Goal: Task Accomplishment & Management: Use online tool/utility

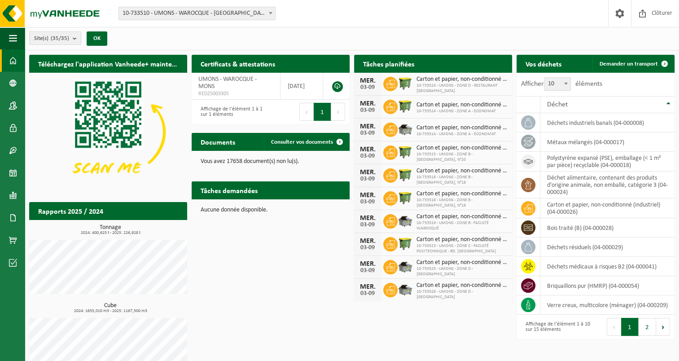
click at [271, 11] on span at bounding box center [270, 13] width 9 height 12
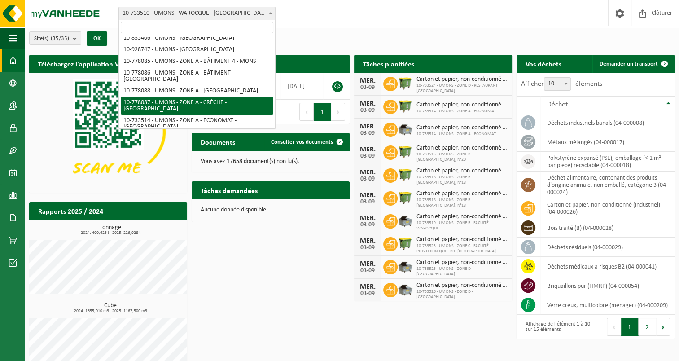
scroll to position [179, 0]
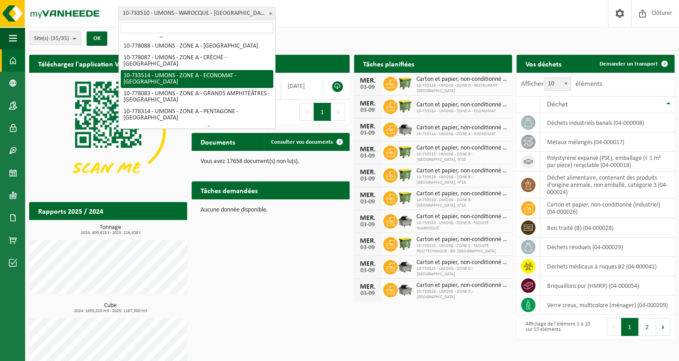
select select "25362"
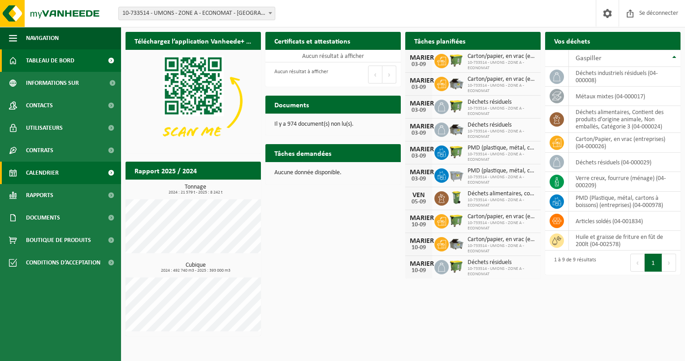
click at [61, 174] on link "Calendrier" at bounding box center [60, 172] width 121 height 22
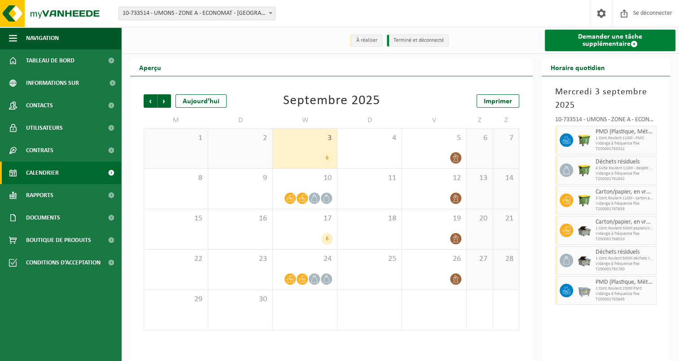
click at [578, 38] on font "Demander une tâche supplémentaire" at bounding box center [610, 40] width 64 height 14
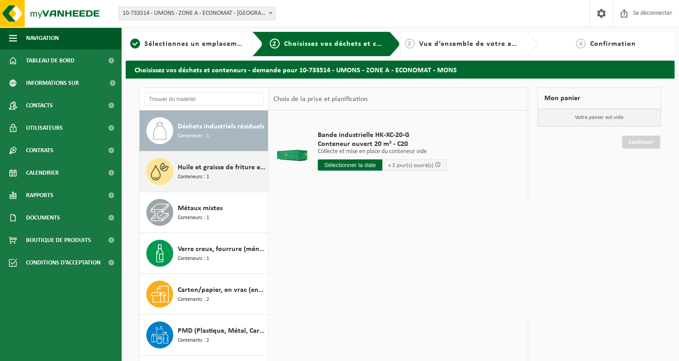
click at [211, 163] on span "Huile et graisse de friture en baril de 200lt" at bounding box center [222, 167] width 88 height 11
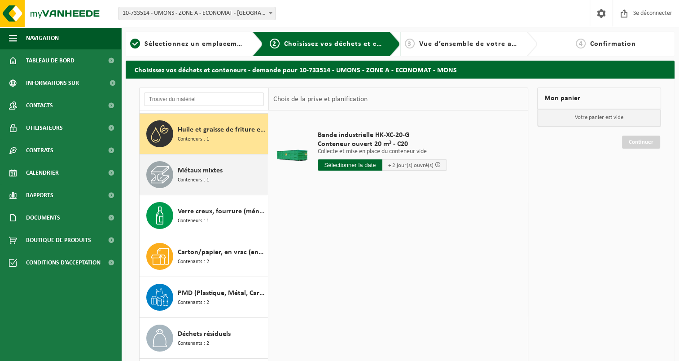
scroll to position [40, 0]
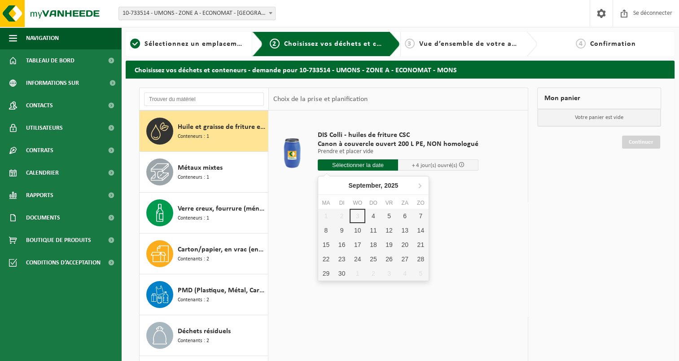
click at [350, 166] on input "text" at bounding box center [358, 164] width 80 height 11
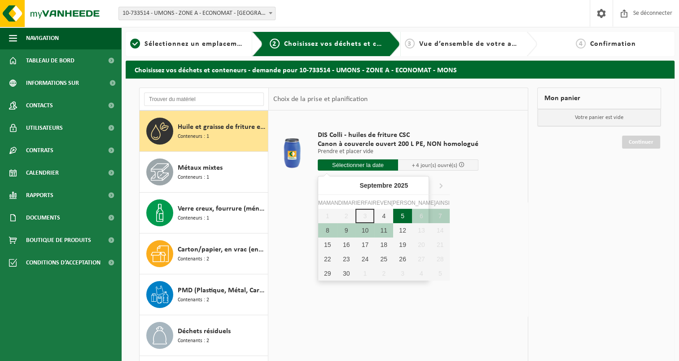
click at [393, 216] on div "5" at bounding box center [402, 216] width 19 height 14
type input "Van 2025-09-05"
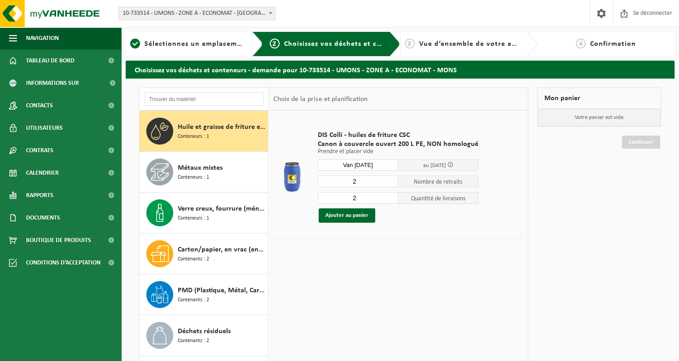
drag, startPoint x: 368, startPoint y: 183, endPoint x: 320, endPoint y: 176, distance: 48.6
click at [320, 176] on input "2" at bounding box center [358, 181] width 80 height 12
type input "0"
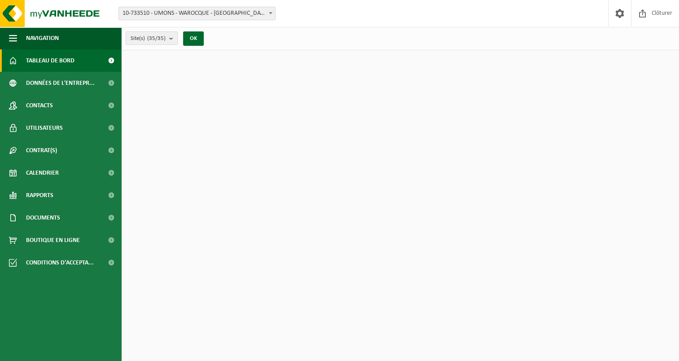
click at [196, 16] on span "10-733510 - UMONS - WAROCQUE - [GEOGRAPHIC_DATA]" at bounding box center [197, 13] width 156 height 13
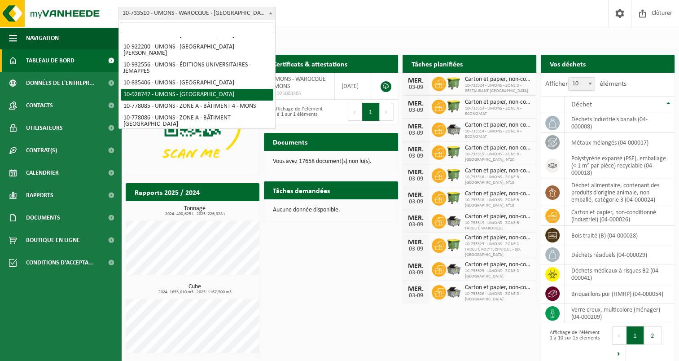
scroll to position [135, 0]
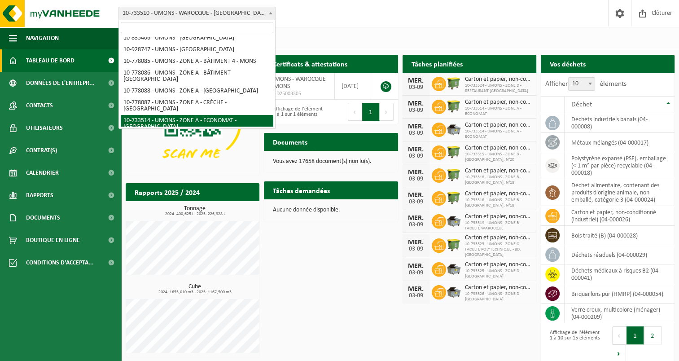
select select "25362"
